Goal: Check status: Check status

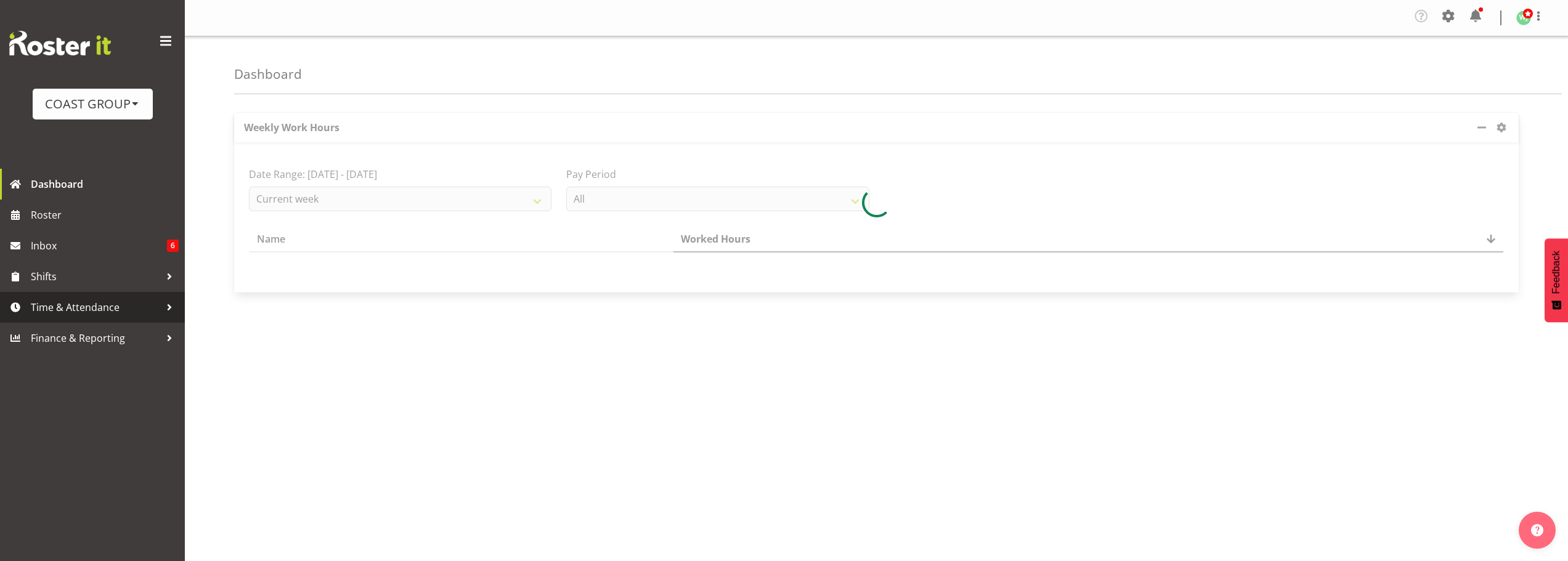
click at [110, 306] on span "Time & Attendance" at bounding box center [95, 307] width 130 height 19
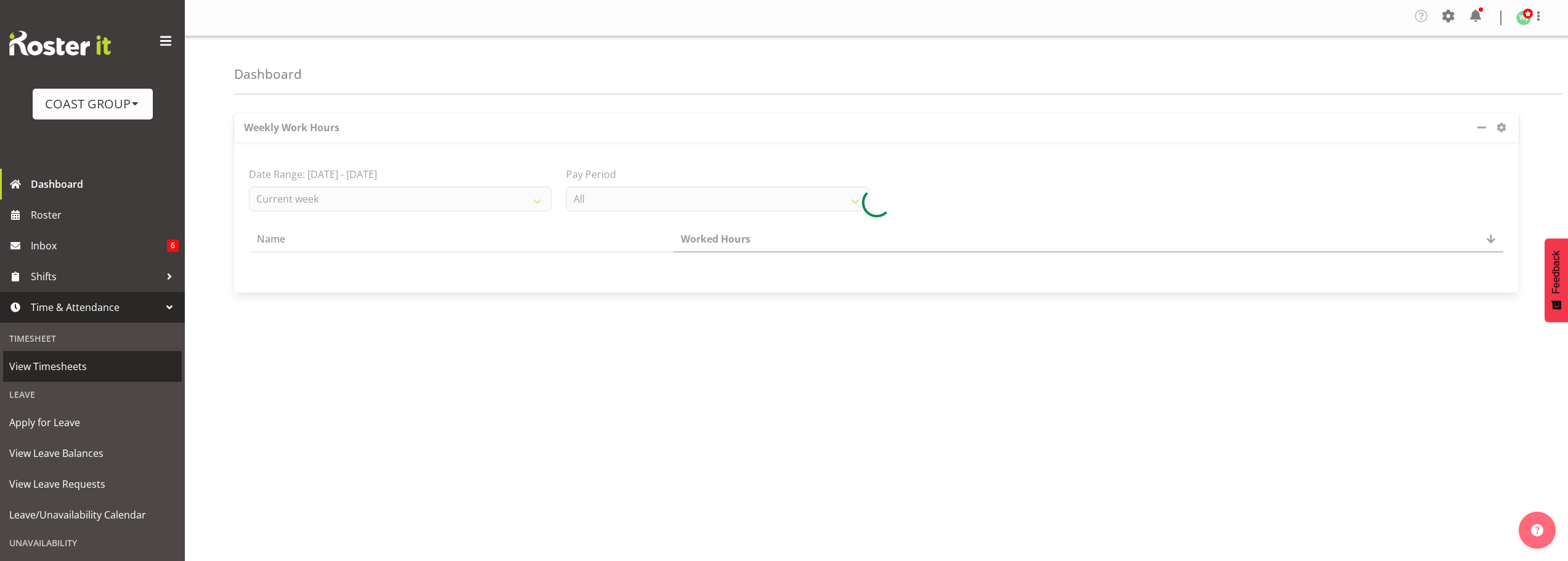
click at [66, 368] on span "View Timesheets" at bounding box center [92, 366] width 166 height 19
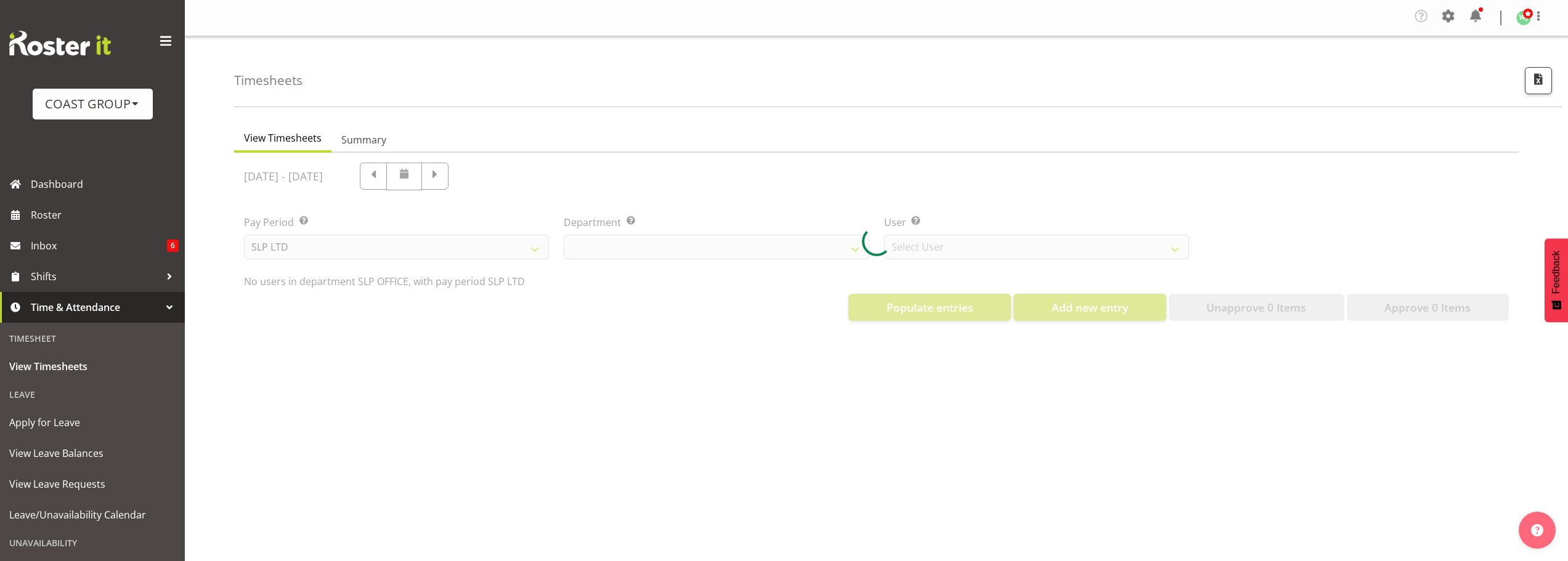
select select "25"
select select "7496"
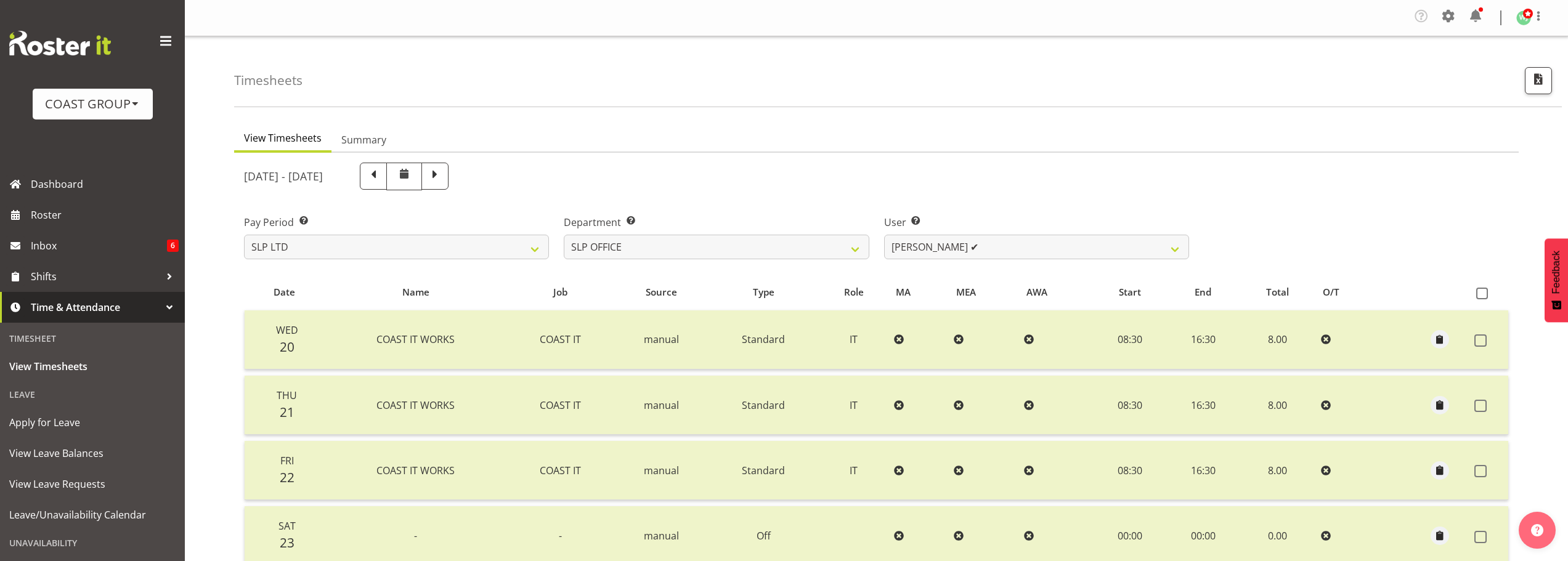
click at [1250, 165] on div "[DATE] - [DATE]" at bounding box center [876, 176] width 1280 height 43
click at [696, 96] on div "Timesheets" at bounding box center [898, 71] width 1328 height 71
click at [401, 250] on select "SLP LTD EHS LTD DW LTD VEHICLES Carlton Events [PERSON_NAME] 120 Limited Wellin…" at bounding box center [397, 247] width 305 height 25
select select "7"
click at [244, 235] on select "SLP LTD EHS LTD DW LTD VEHICLES Carlton Events [PERSON_NAME] 120 Limited Wellin…" at bounding box center [397, 247] width 305 height 25
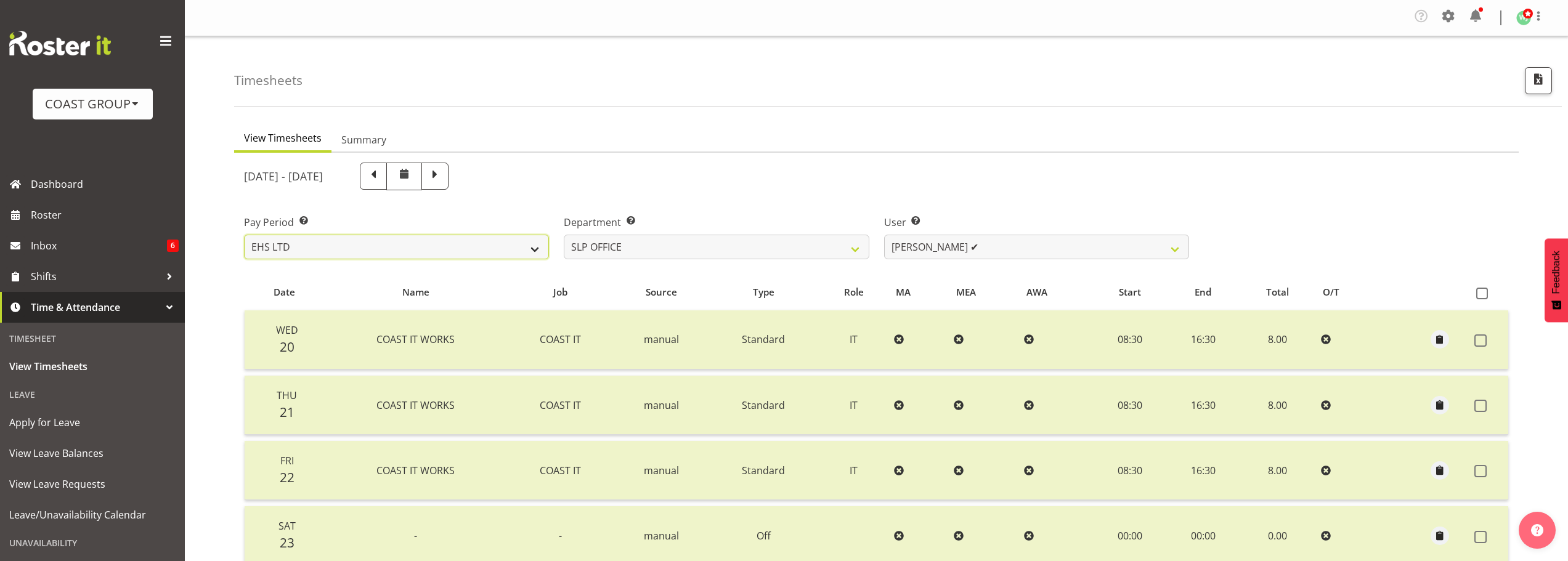
select select
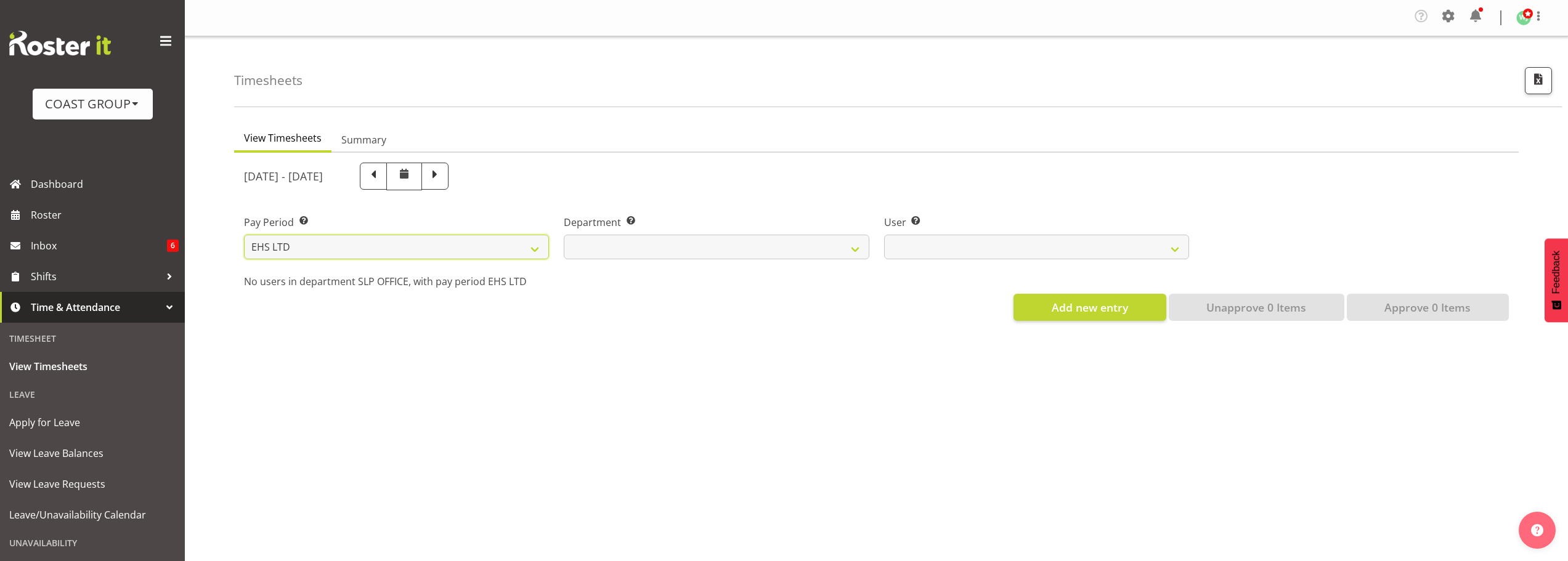
select select
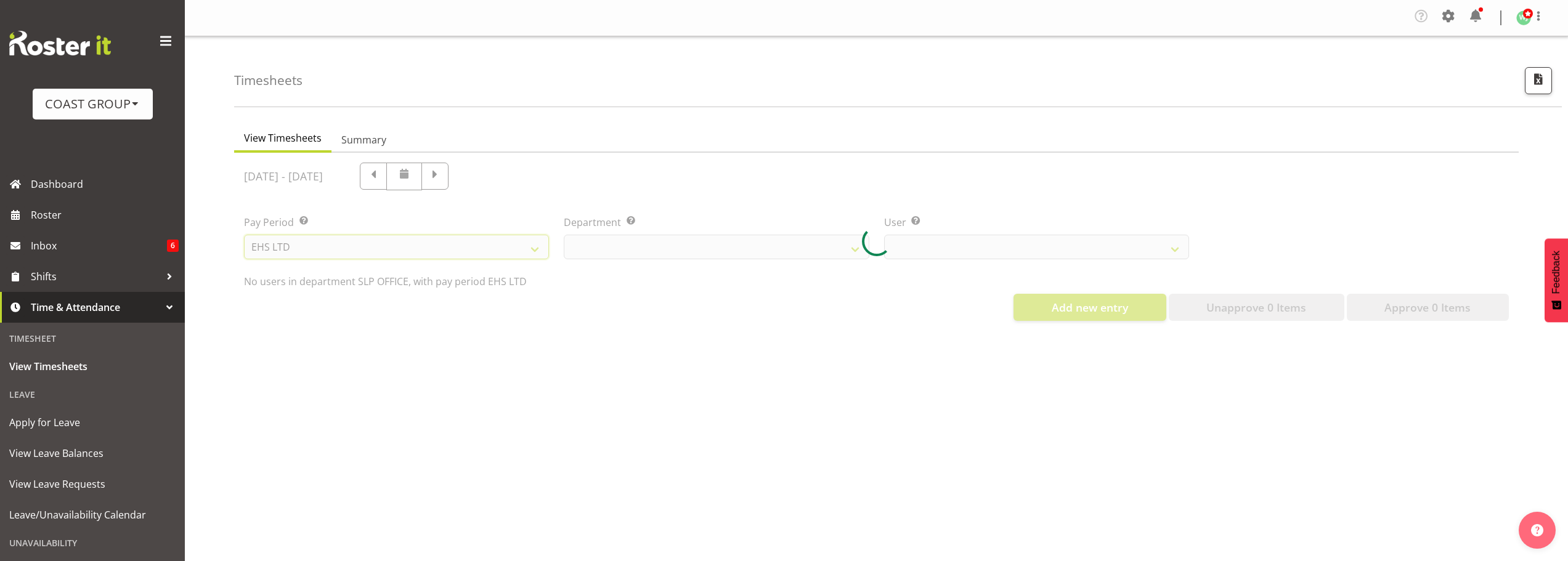
select select
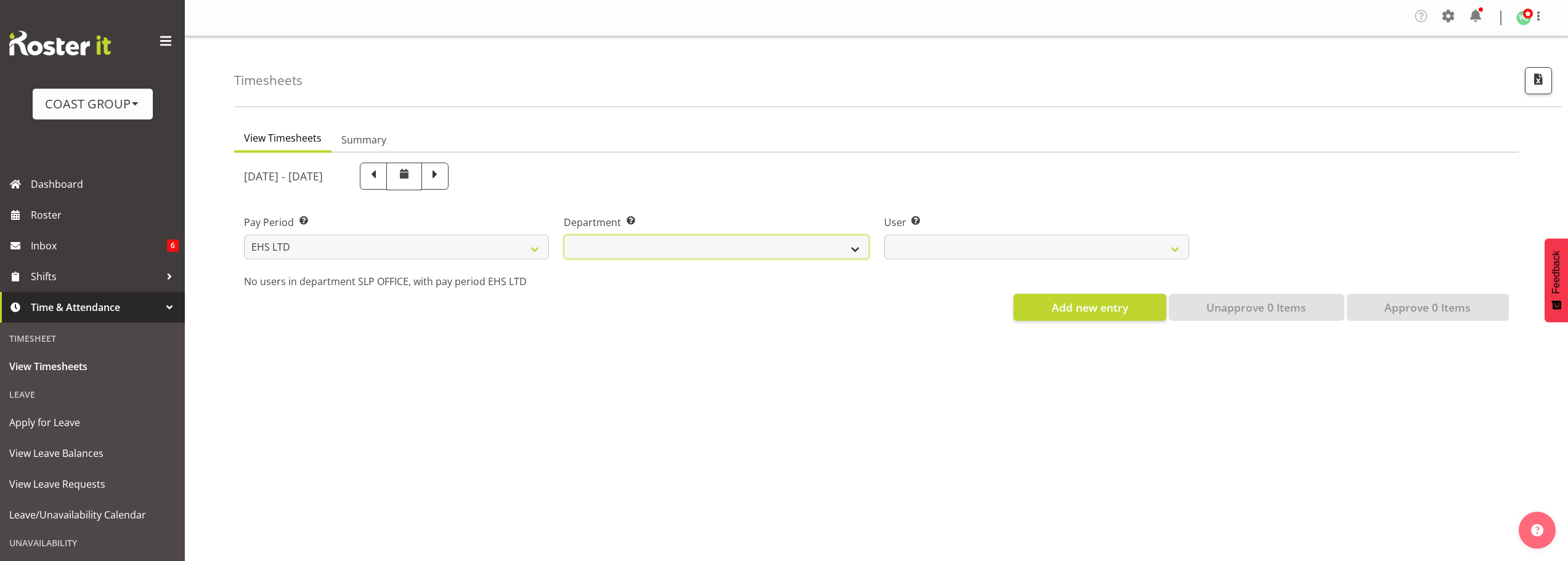
click at [834, 244] on select "EHS AKL ACCOUNTS EHS AKL CARPET EHS AKL D&B EHS AKL DESIGNER EHS AKL FURNITURE …" at bounding box center [717, 247] width 305 height 25
select select "39"
click at [564, 235] on select "EHS AKL ACCOUNTS EHS AKL CARPET EHS AKL D&B EHS AKL DESIGNER EHS AKL FURNITURE …" at bounding box center [717, 247] width 305 height 25
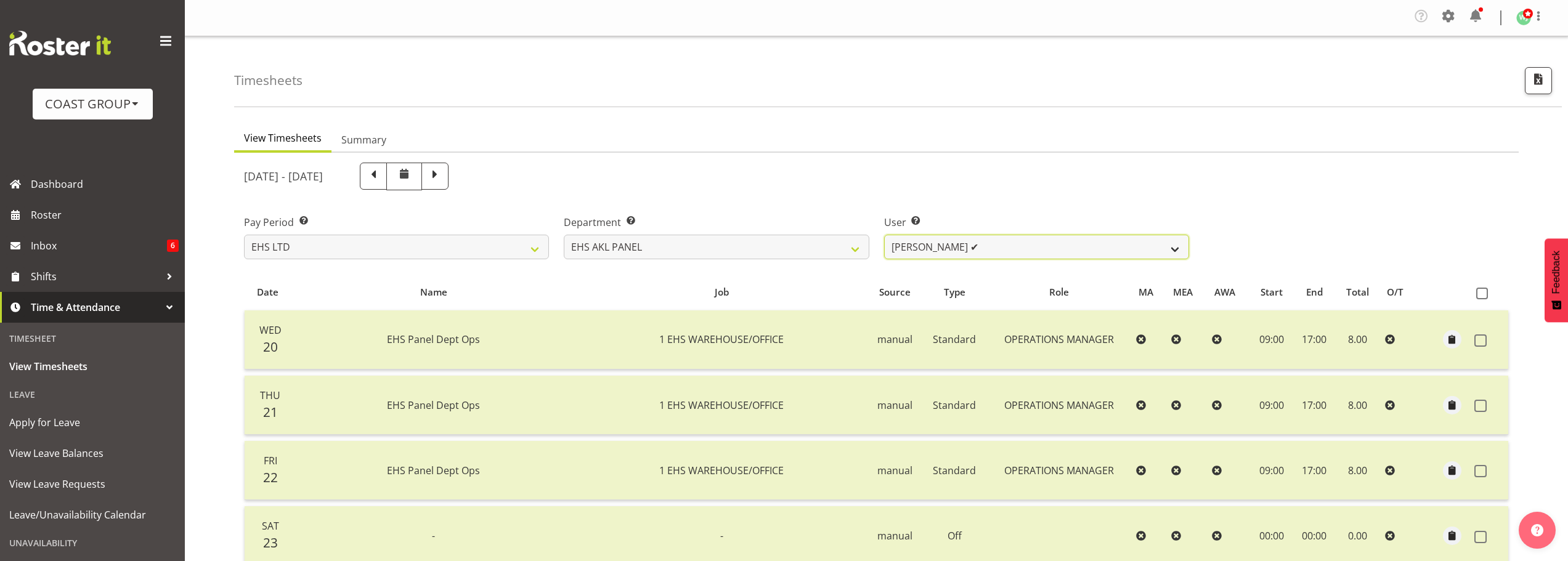
click at [1042, 249] on select "[PERSON_NAME] ✔ [PERSON_NAME] ✔ [PERSON_NAME] ✔ [PERSON_NAME] ✔ [PERSON_NAME] ✔…" at bounding box center [1037, 247] width 305 height 25
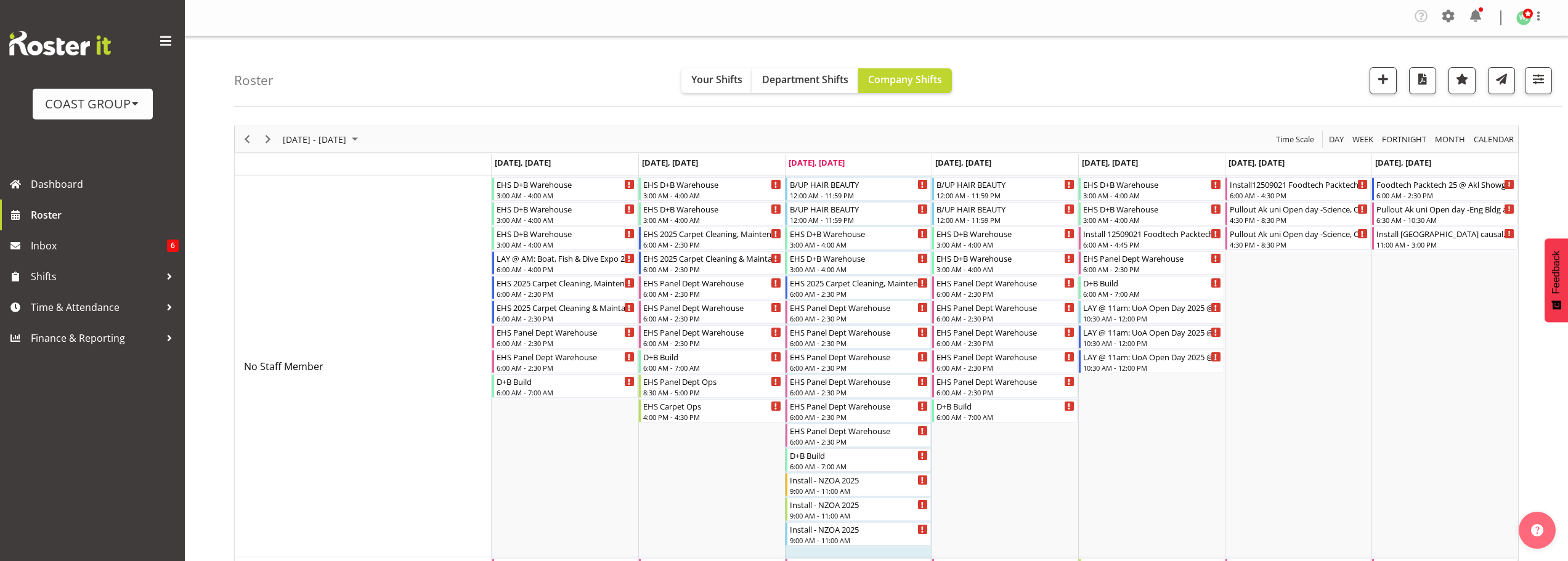
click at [1143, 56] on div "Roster Your Shifts Department Shifts Company Shifts 1 Locations Clear CARLTON E…" at bounding box center [898, 71] width 1328 height 71
click at [98, 306] on span "Time & Attendance" at bounding box center [95, 307] width 130 height 19
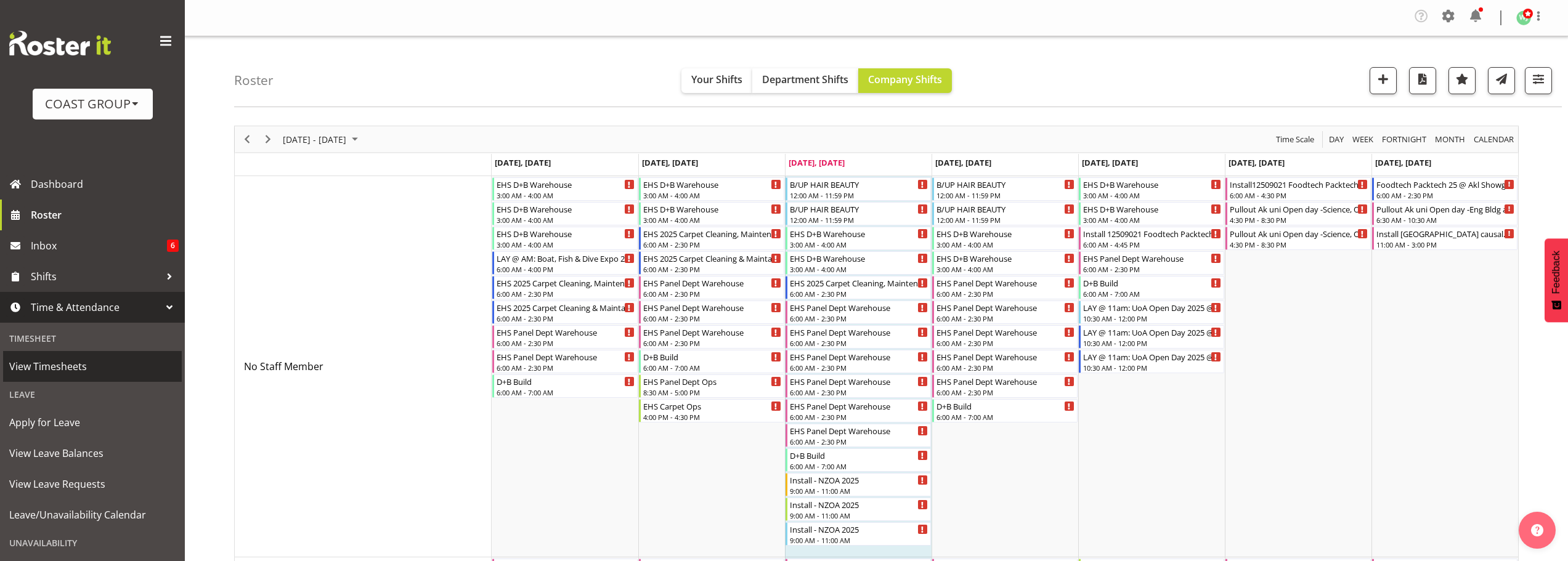
click at [56, 368] on span "View Timesheets" at bounding box center [92, 366] width 166 height 19
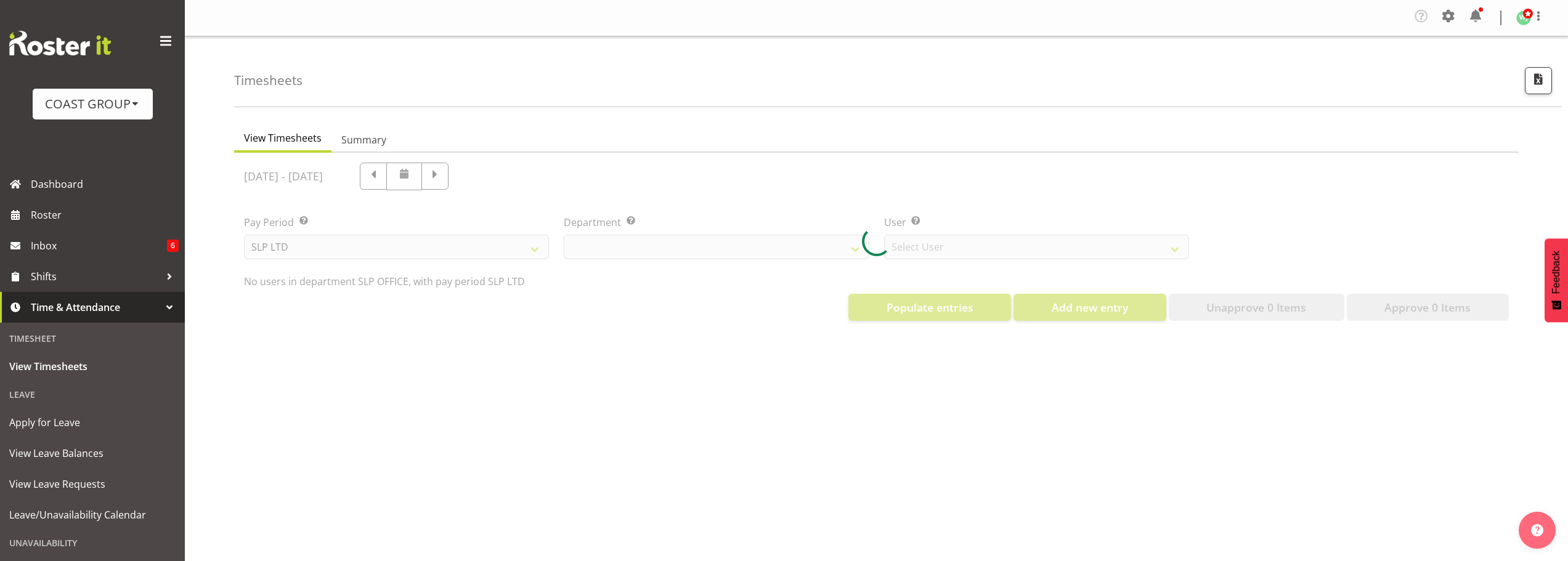
select select "25"
select select "7496"
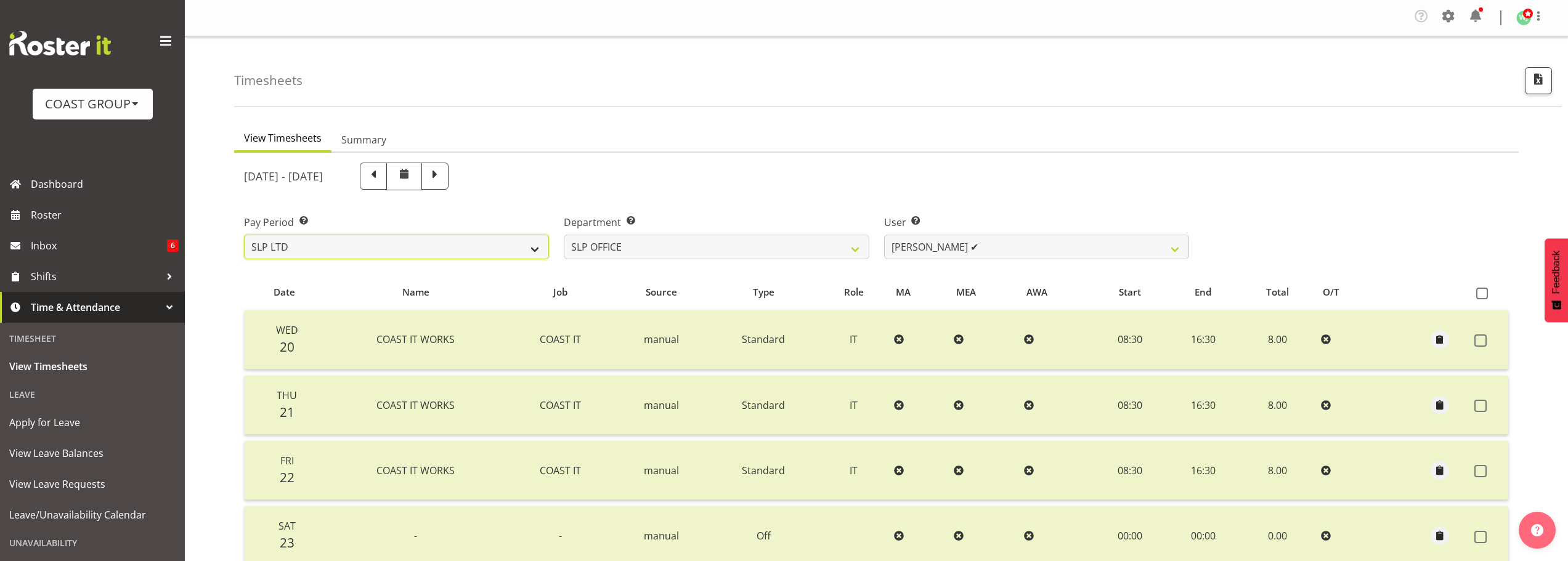
click at [491, 243] on select "SLP LTD EHS LTD DW LTD VEHICLES Carlton Events [PERSON_NAME] 120 Limited Wellin…" at bounding box center [397, 247] width 305 height 25
select select "7"
click at [244, 235] on select "SLP LTD EHS LTD DW LTD VEHICLES Carlton Events [PERSON_NAME] 120 Limited Wellin…" at bounding box center [397, 247] width 305 height 25
select select
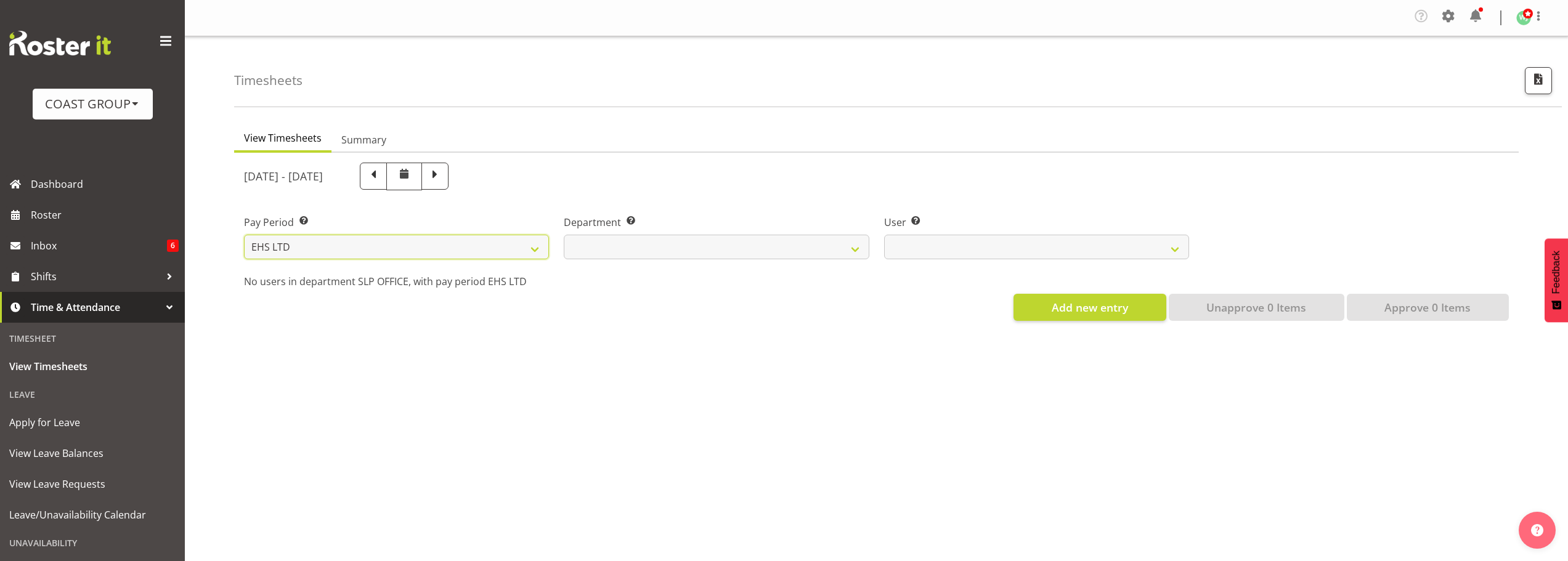
select select
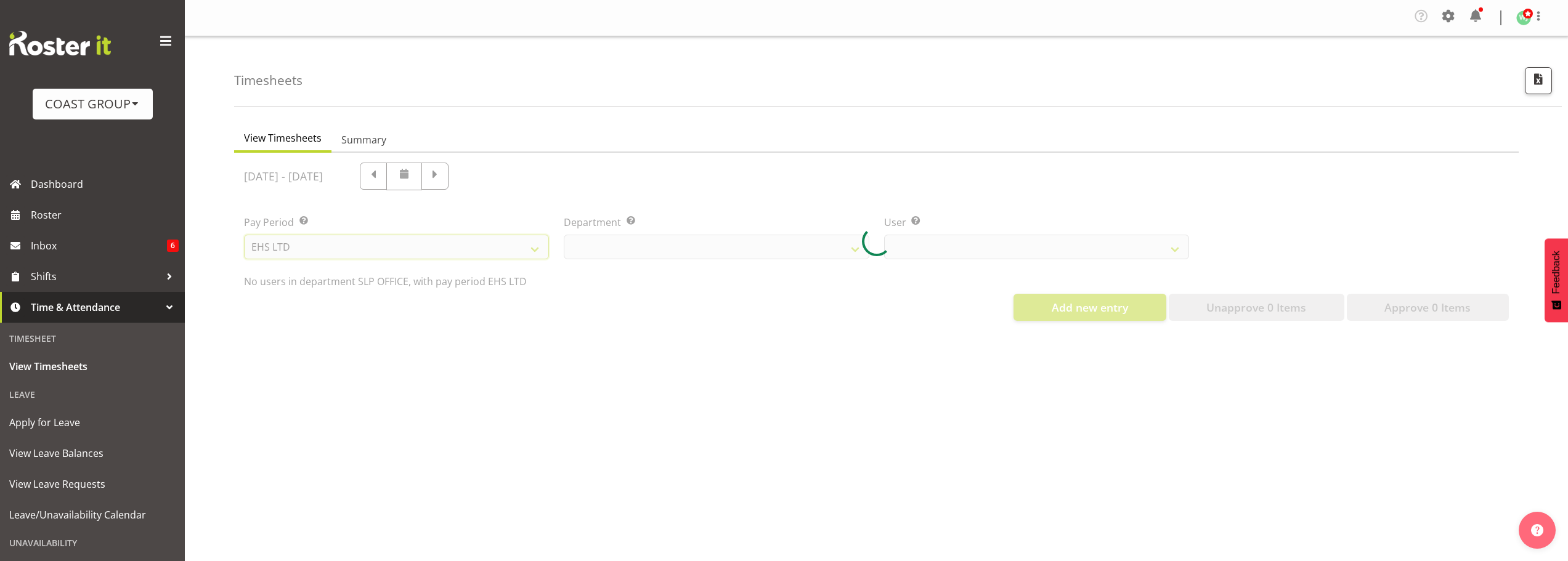
select select
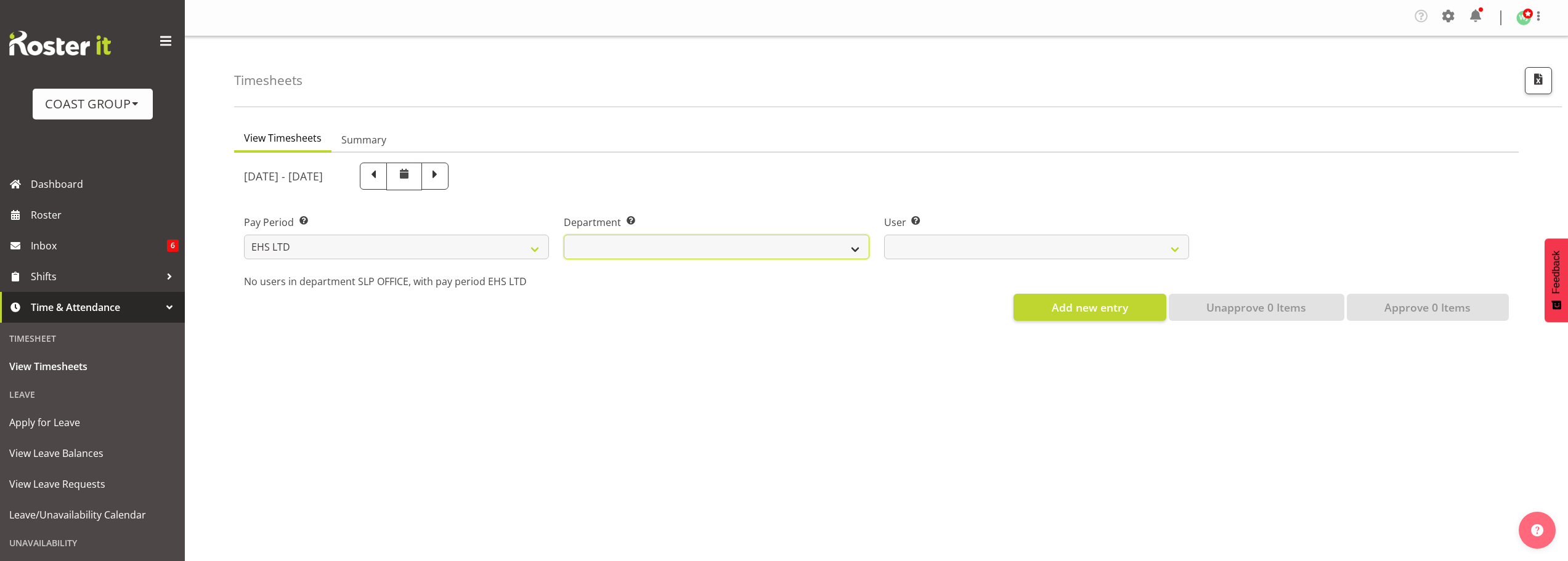
click at [799, 246] on select "EHS AKL ACCOUNTS EHS AKL CARPET EHS AKL D&B EHS AKL DESIGNER EHS AKL FURNITURE …" at bounding box center [717, 247] width 305 height 25
click at [634, 387] on div "View Timesheets Summary [DATE] - [DATE] Pay Period Select which pay period you …" at bounding box center [901, 363] width 1334 height 493
click at [798, 252] on select "EHS AKL ACCOUNTS EHS AKL CARPET EHS AKL D&B EHS AKL DESIGNER EHS AKL FURNITURE …" at bounding box center [717, 247] width 305 height 25
select select "39"
click at [564, 235] on select "EHS AKL ACCOUNTS EHS AKL CARPET EHS AKL D&B EHS AKL DESIGNER EHS AKL FURNITURE …" at bounding box center [717, 247] width 305 height 25
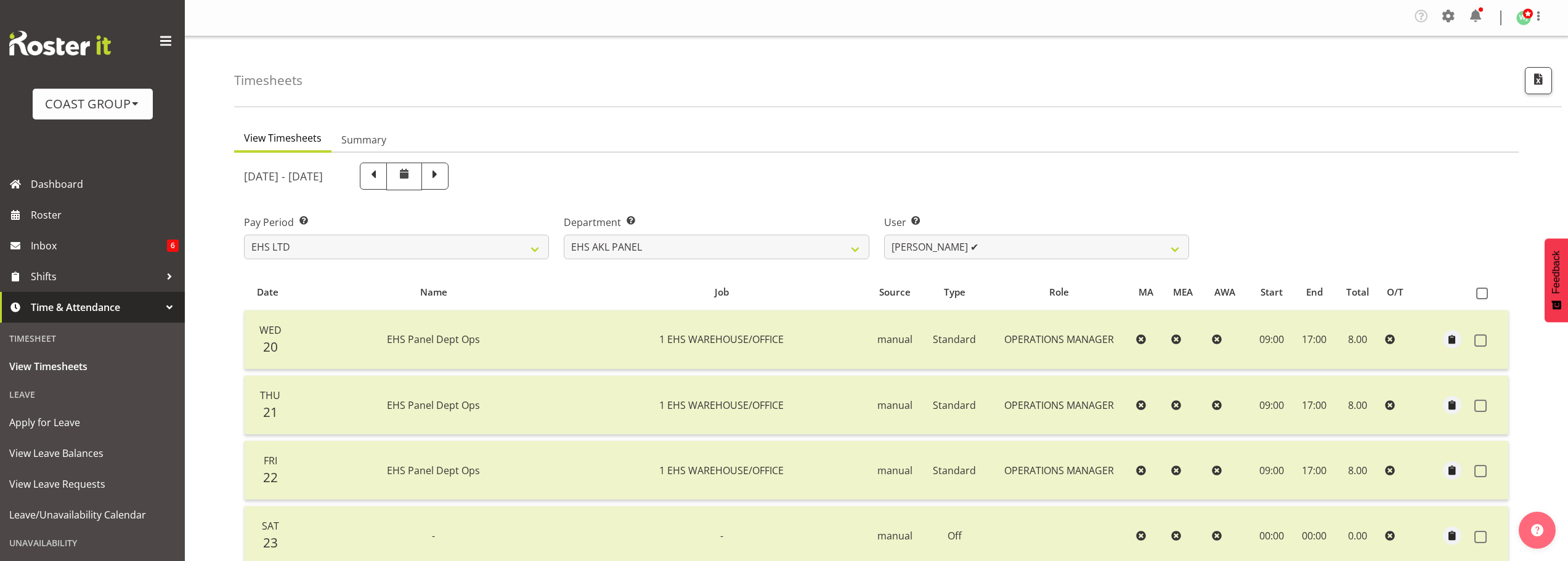
click at [1182, 143] on ul "View Timesheets Summary" at bounding box center [877, 139] width 1285 height 27
click at [1057, 248] on select "[PERSON_NAME] ✔ [PERSON_NAME] ✔ [PERSON_NAME] ✔ [PERSON_NAME] ✔ [PERSON_NAME] ✔…" at bounding box center [1037, 247] width 305 height 25
click at [737, 136] on ul "View Timesheets Summary" at bounding box center [877, 139] width 1285 height 27
click at [381, 180] on span at bounding box center [373, 174] width 16 height 16
select select
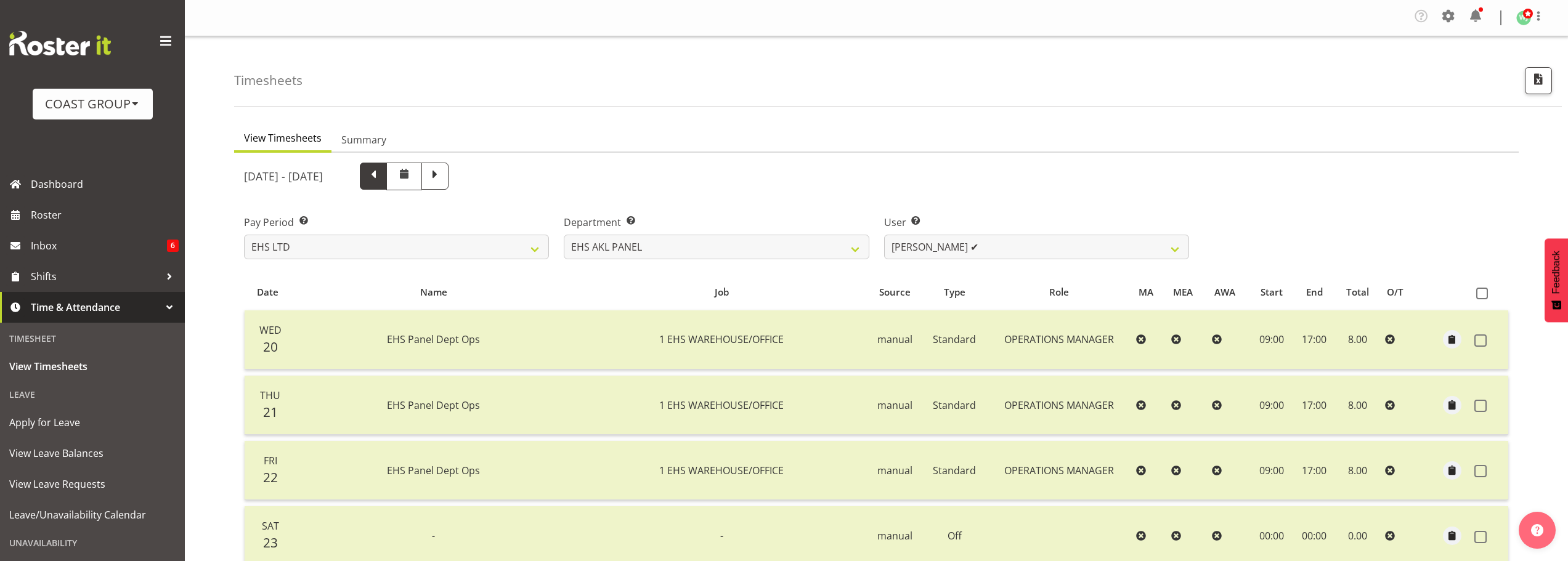
select select
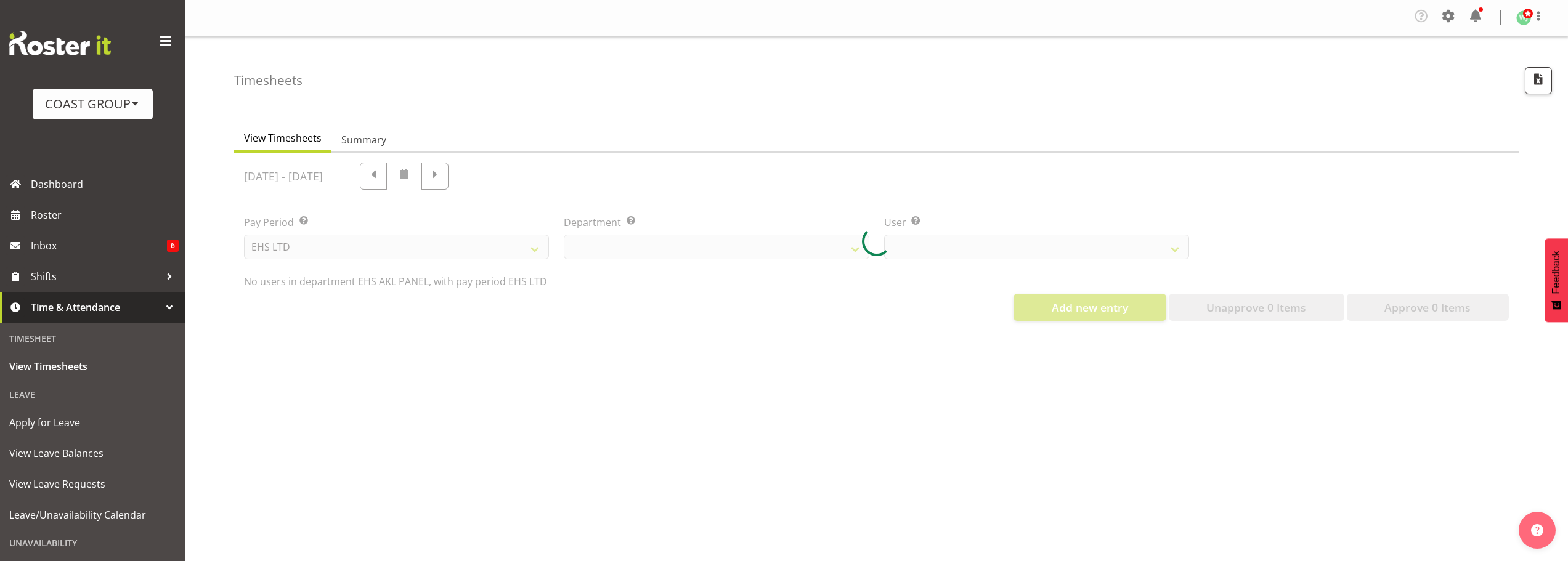
click at [1000, 125] on div "View Timesheets Summary [DATE] - [DATE] Pay Period Select which pay period you …" at bounding box center [901, 363] width 1334 height 493
select select "39"
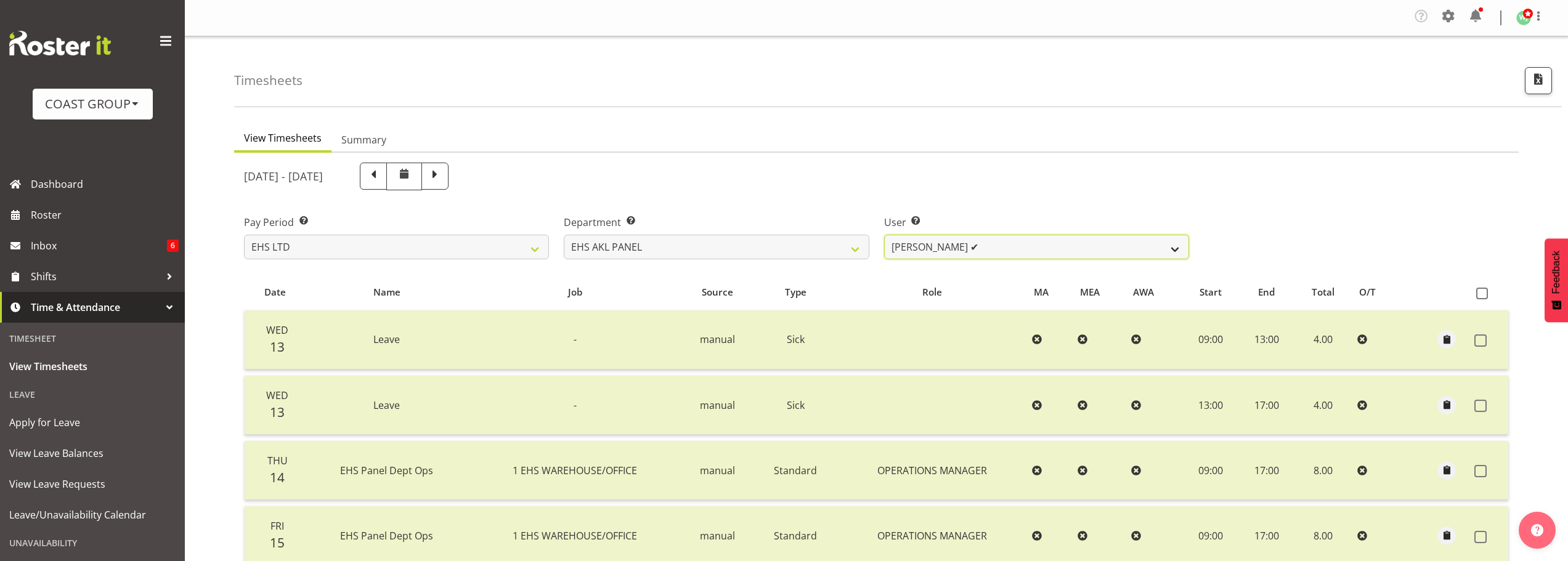
click at [989, 248] on select "[PERSON_NAME] ✔ [PERSON_NAME] ✔ [PERSON_NAME] ✔ [PERSON_NAME] ✔ [PERSON_NAME] ✔…" at bounding box center [1037, 247] width 305 height 25
click at [768, 133] on ul "View Timesheets Summary" at bounding box center [877, 139] width 1285 height 27
click at [1284, 174] on div "[DATE] - [DATE]" at bounding box center [876, 176] width 1280 height 43
click at [1047, 246] on select "[PERSON_NAME] ✔ [PERSON_NAME] ✔ [PERSON_NAME] ✔ [PERSON_NAME] ✔ [PERSON_NAME] ✔…" at bounding box center [1037, 247] width 305 height 25
click at [681, 167] on div "[DATE] - [DATE]" at bounding box center [717, 176] width 945 height 27
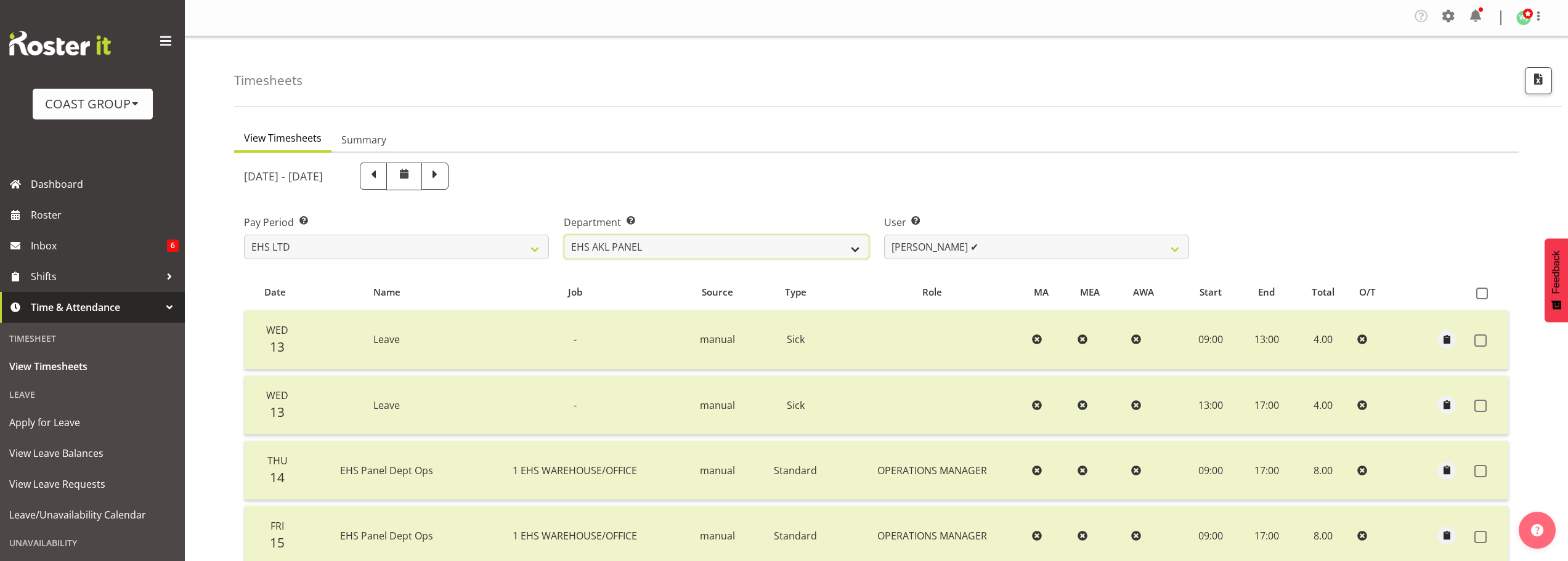
click at [690, 251] on select "EHS AKL ACCOUNTS EHS AKL CARPET EHS AKL D&B EHS AKL DESIGNER EHS AKL FURNITURE …" at bounding box center [717, 247] width 305 height 25
click at [370, 232] on div "Pay Period Select which pay period you would like to view. SLP LTD EHS LTD DW L…" at bounding box center [397, 237] width 305 height 44
click at [353, 256] on select "SLP LTD EHS LTD DW LTD VEHICLES Carlton Events [PERSON_NAME] 120 Limited Wellin…" at bounding box center [397, 247] width 305 height 25
select select "9"
click at [244, 235] on select "SLP LTD EHS LTD DW LTD VEHICLES Carlton Events [PERSON_NAME] 120 Limited Wellin…" at bounding box center [397, 247] width 305 height 25
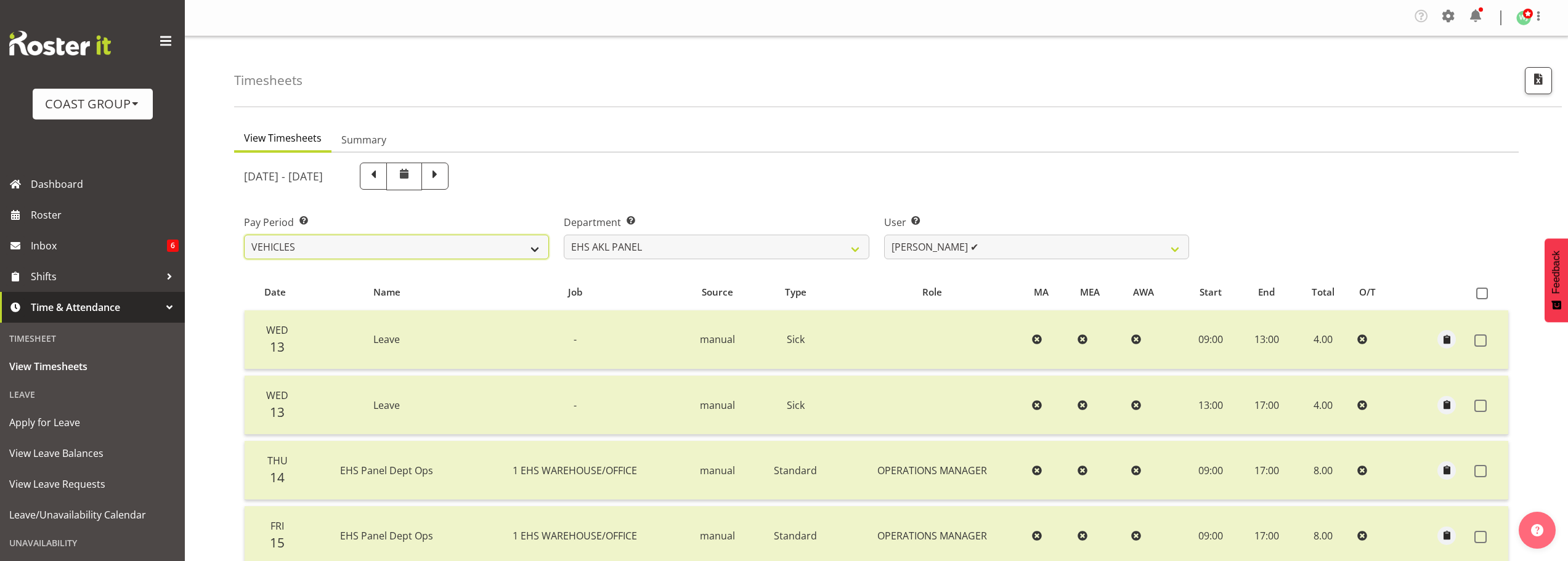
select select
select select "39"
select select
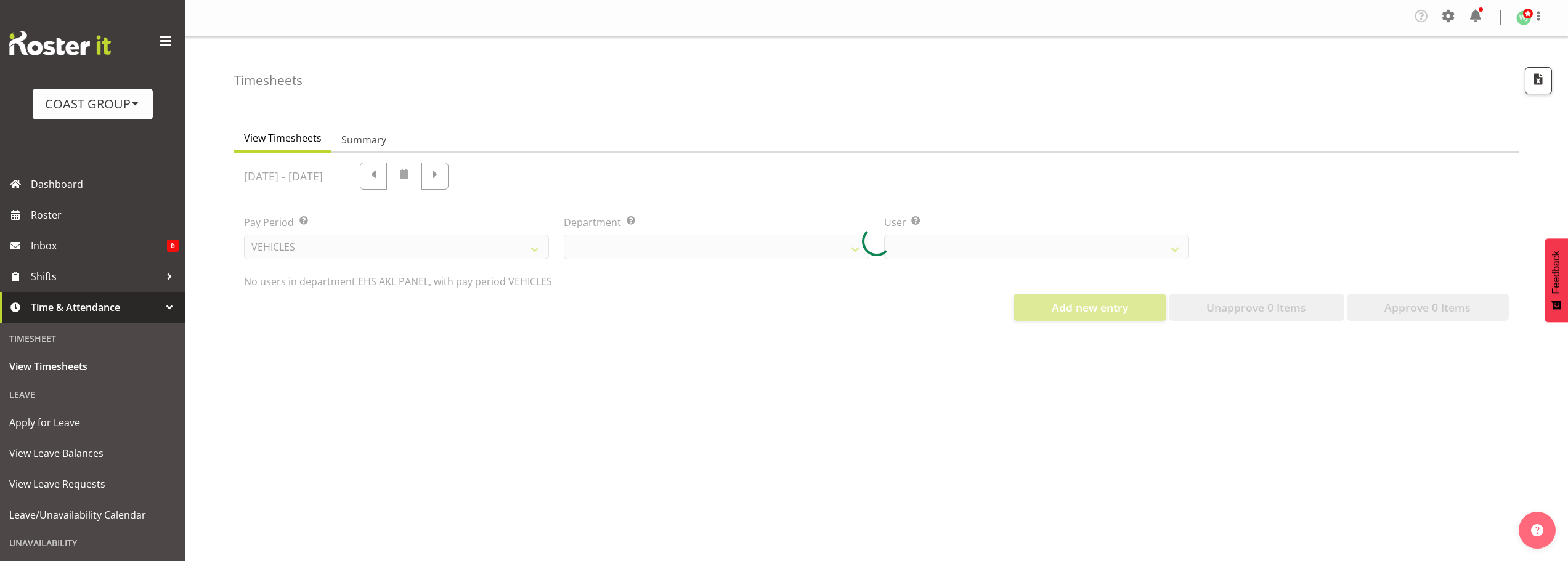
click at [924, 176] on div at bounding box center [877, 241] width 1285 height 178
select select "39"
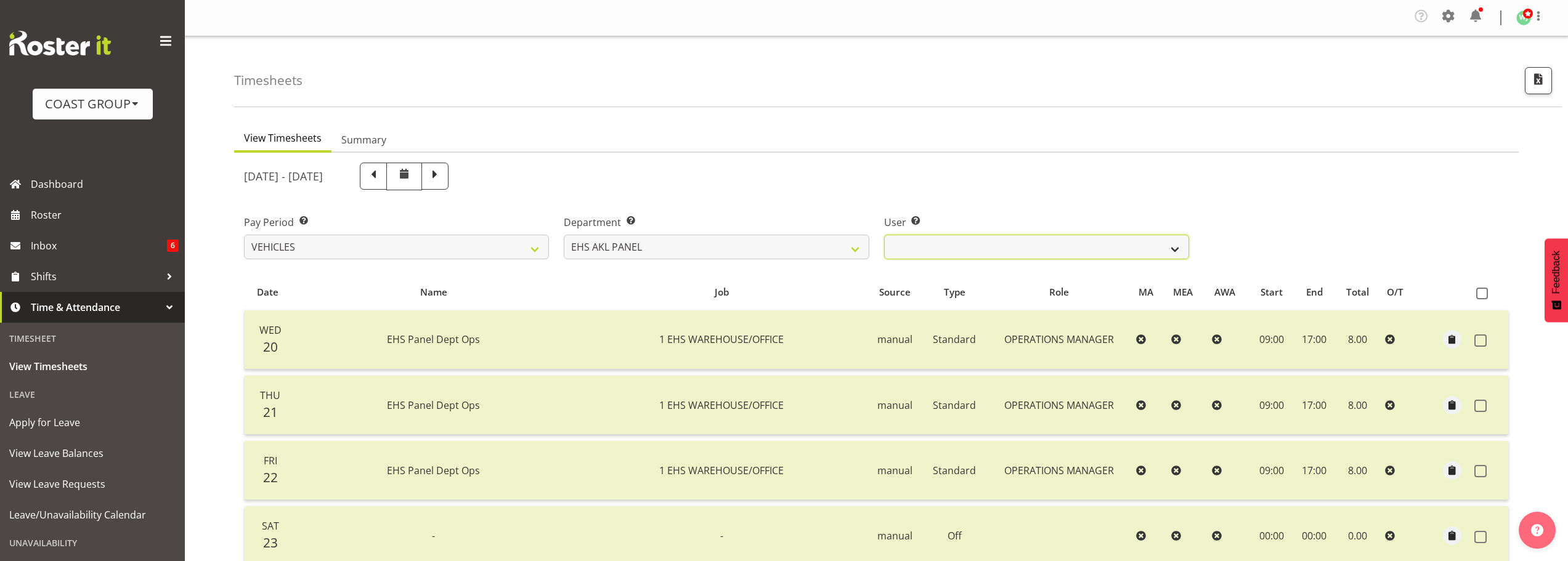
click at [1031, 251] on select "[PERSON_NAME] ❌ NO PANEL DEPT STAFF REQ. ❌ [PERSON_NAME] Leleimua-Kamira ✔ Z Ma…" at bounding box center [1037, 247] width 305 height 25
select select "9981"
click at [884, 235] on select "[PERSON_NAME] ❌ NO PANEL DEPT STAFF REQ. ❌ [PERSON_NAME] Leleimua-Kamira ✔ Z Ma…" at bounding box center [1037, 247] width 305 height 25
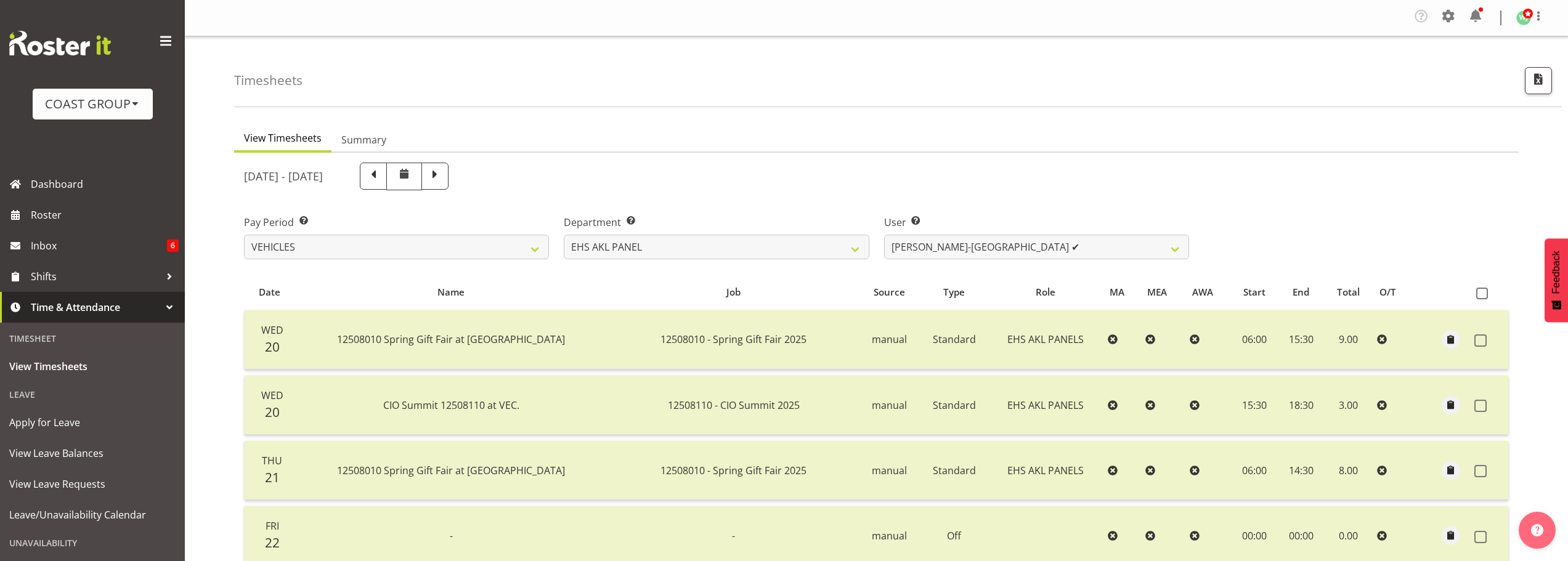
click at [871, 156] on div "[DATE] - [DATE]" at bounding box center [716, 176] width 960 height 43
click at [381, 177] on span at bounding box center [373, 174] width 16 height 16
select select
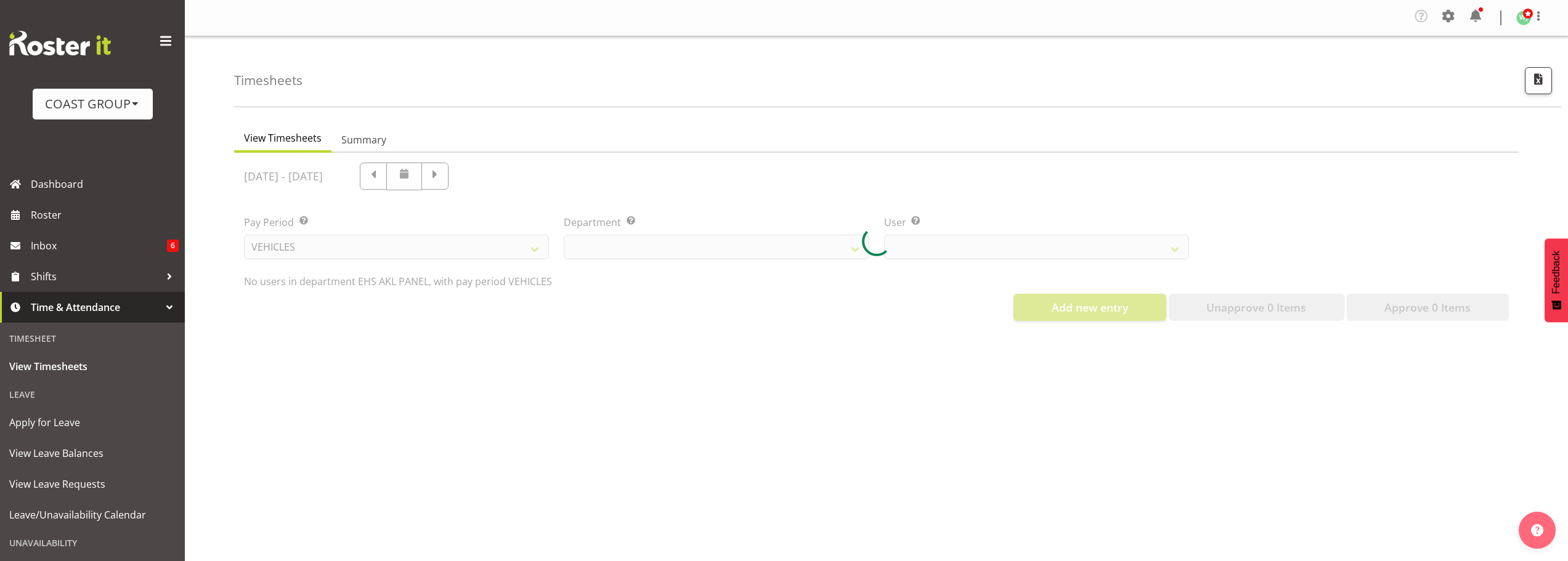
select select "39"
select select "9981"
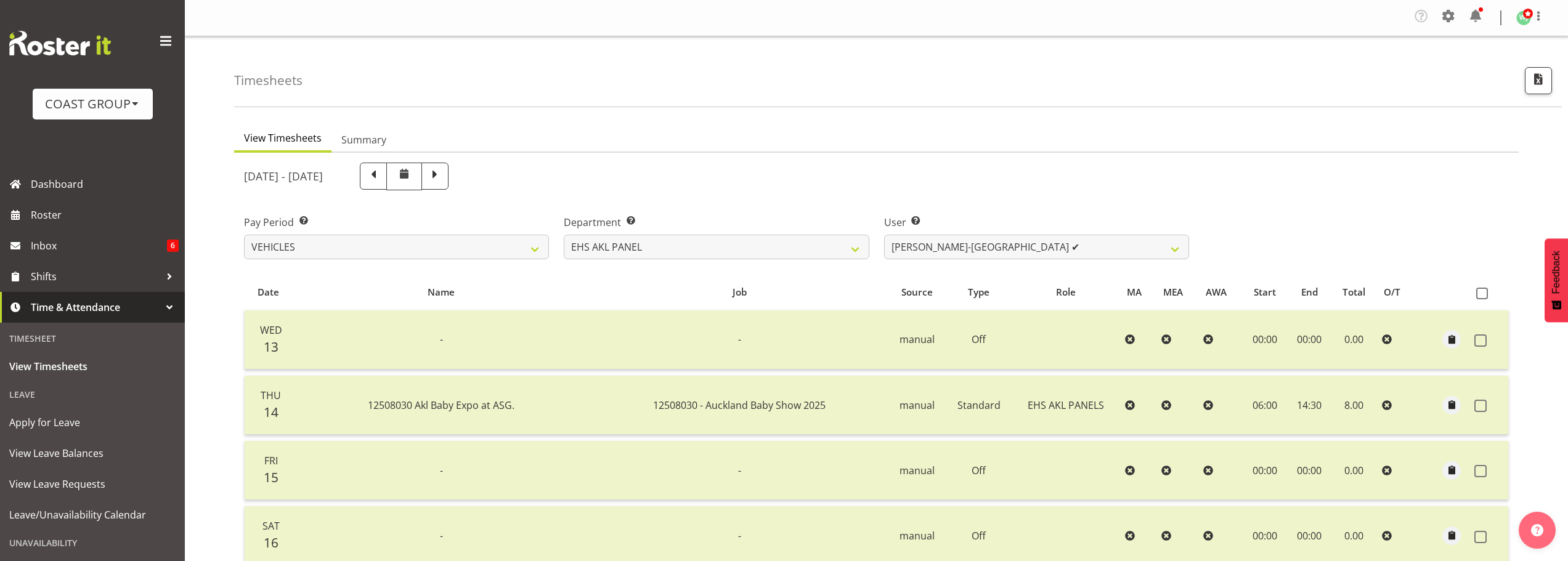
click at [1383, 103] on div "Timesheets" at bounding box center [898, 71] width 1328 height 71
click at [525, 251] on select "SLP LTD EHS LTD DW LTD VEHICLES Carlton Events [PERSON_NAME] 120 Limited Wellin…" at bounding box center [397, 247] width 305 height 25
click at [657, 163] on div "[DATE] - [DATE]" at bounding box center [717, 176] width 945 height 27
click at [1075, 121] on div "View Timesheets Summary [DATE] - [DATE] Pay Period Select which pay period you …" at bounding box center [901, 521] width 1334 height 810
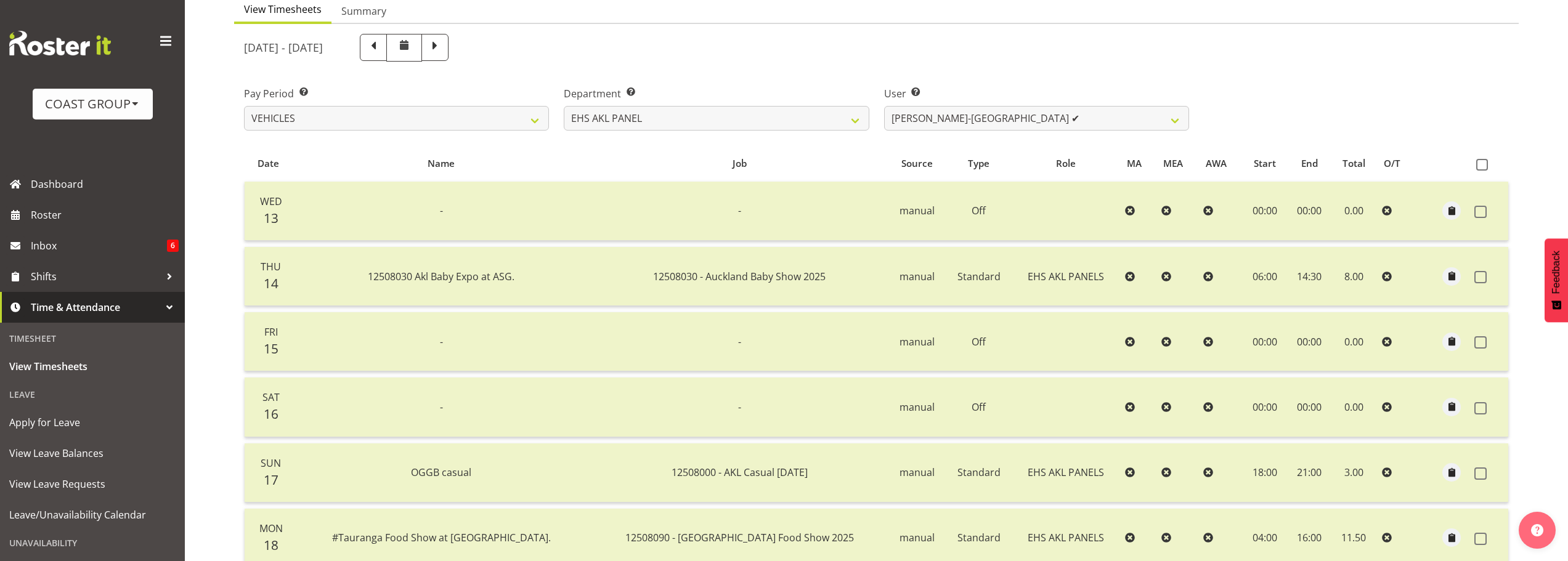
scroll to position [128, 0]
click at [1466, 61] on div "[DATE] - [DATE]" at bounding box center [876, 48] width 1280 height 43
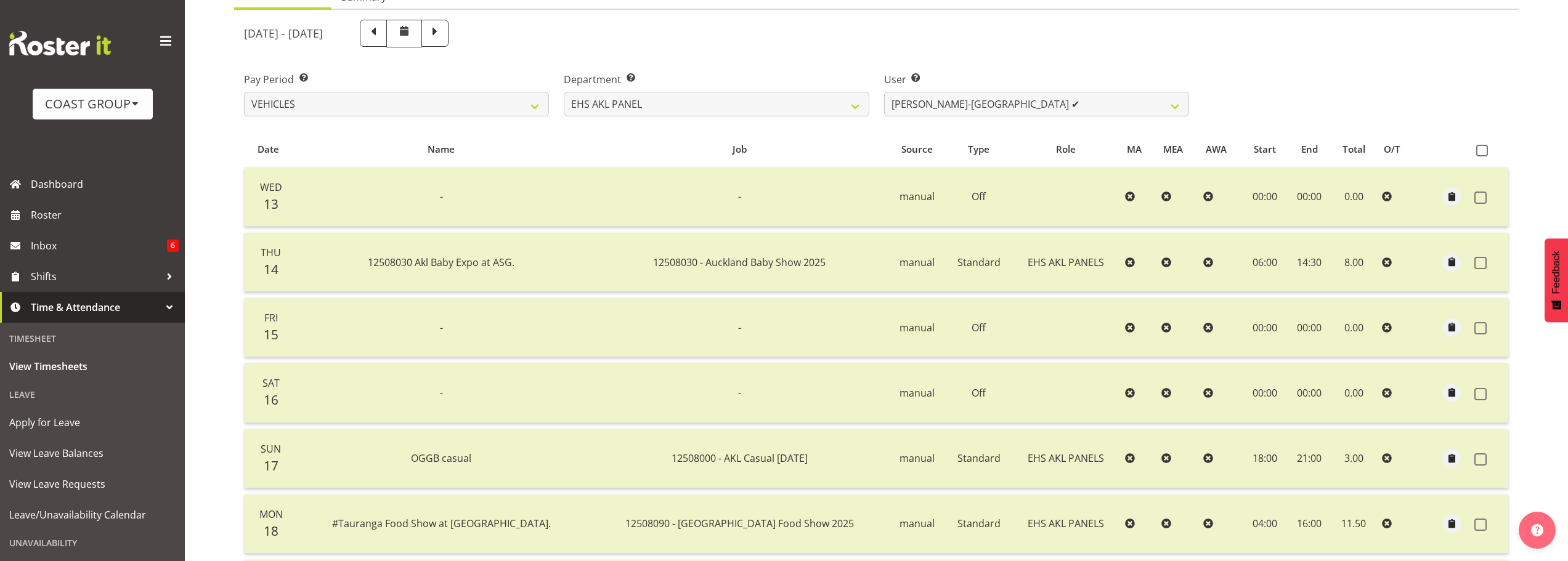
scroll to position [0, 0]
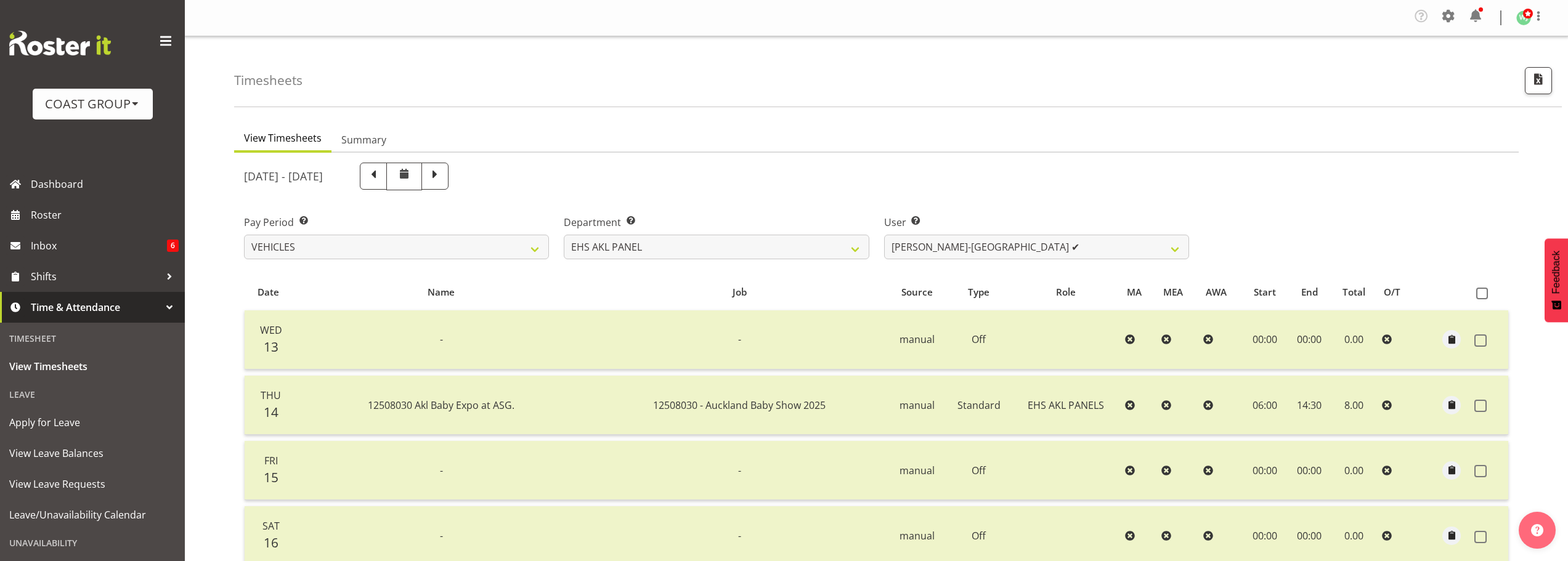
click at [1332, 201] on div "Pay Period Select which pay period you would like to view. SLP LTD EHS LTD DW L…" at bounding box center [876, 232] width 1280 height 69
